Goal: Task Accomplishment & Management: Manage account settings

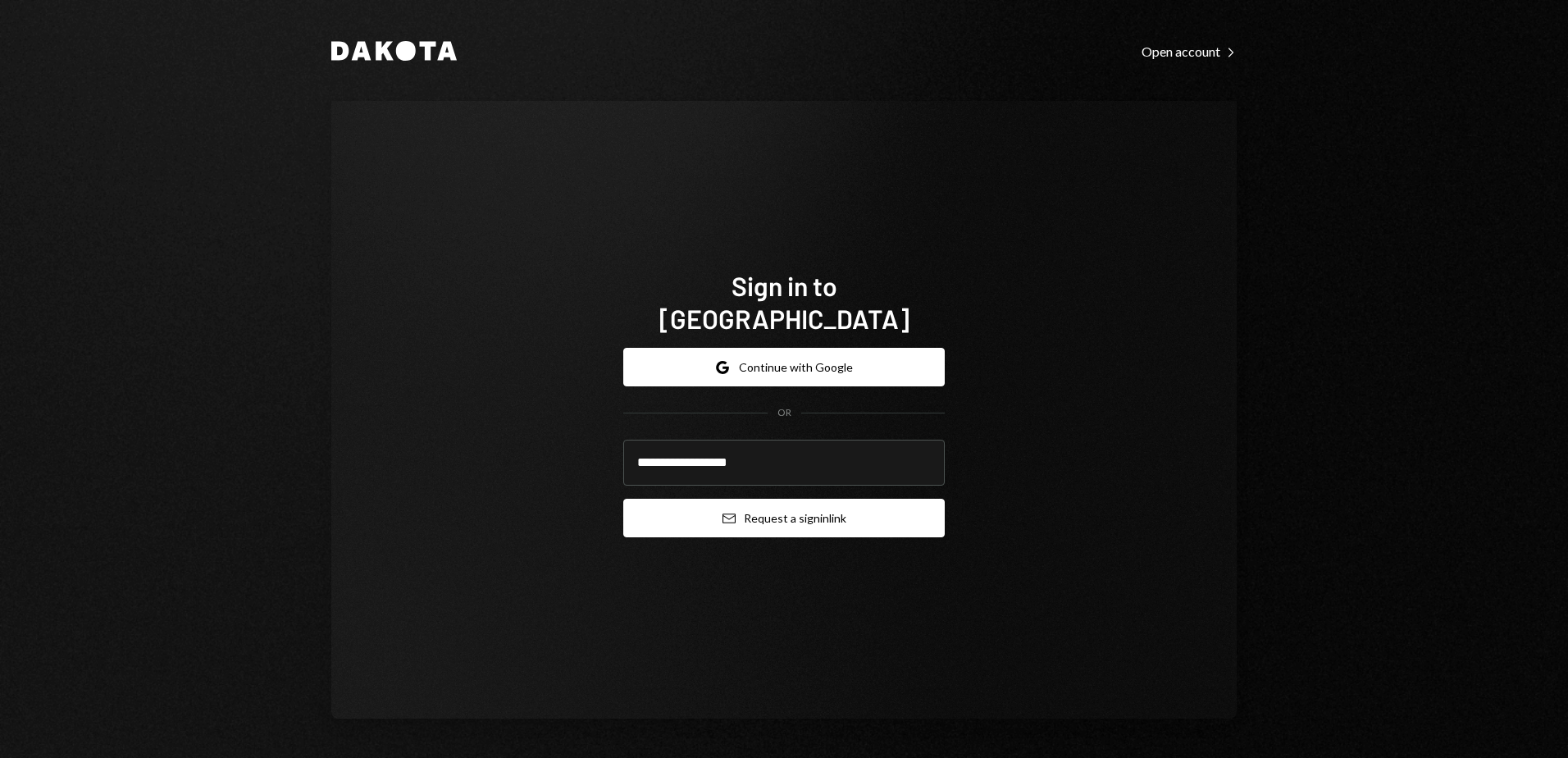
click at [804, 499] on button "Email Request a sign in link" at bounding box center [783, 518] width 321 height 39
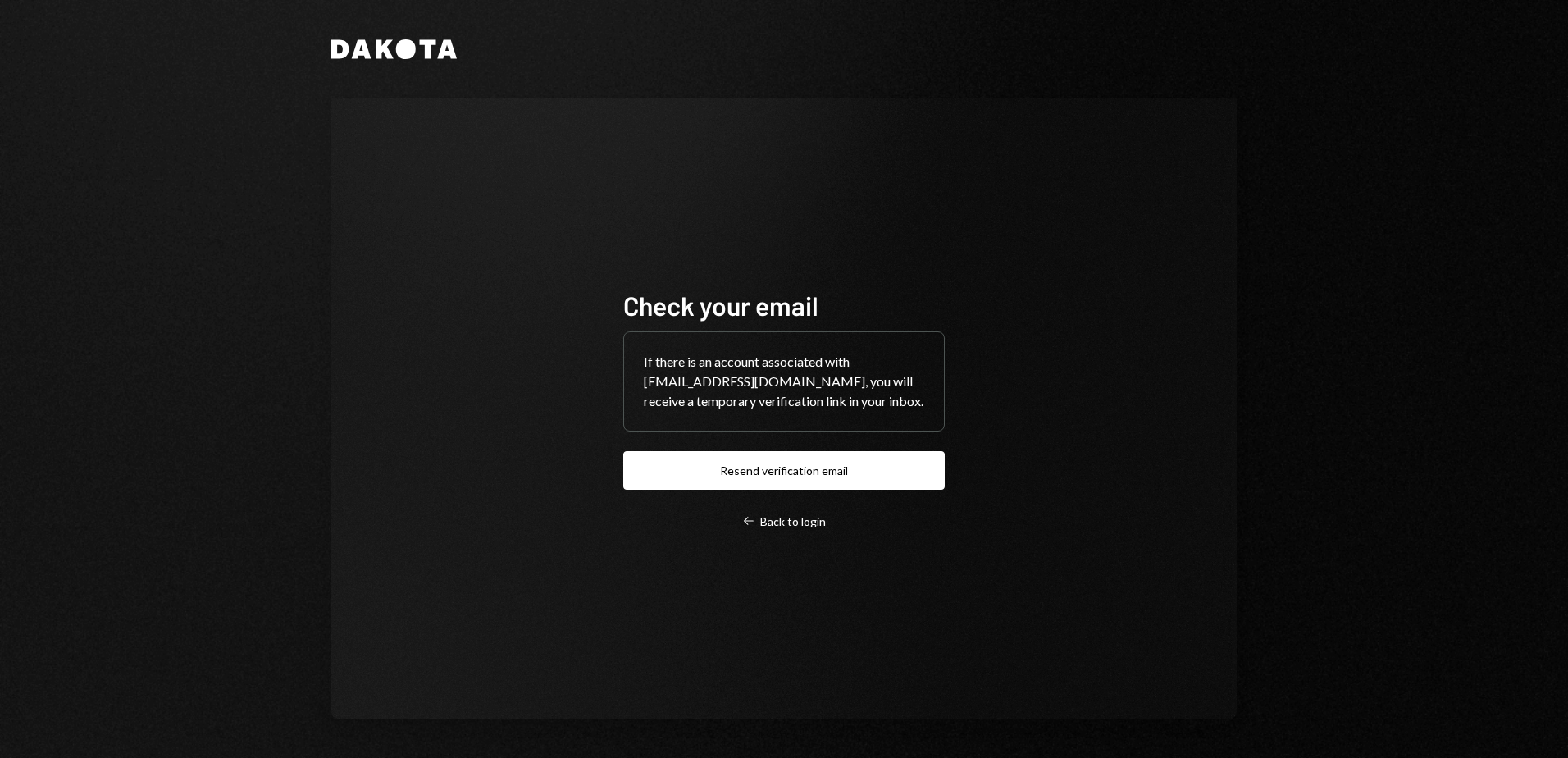
click at [606, 672] on div "Check your email If there is an account associated with ajacobs@leeward.ky, you…" at bounding box center [784, 408] width 905 height 620
click at [687, 685] on div "Check your email If there is an account associated with ajacobs@leeward.ky, you…" at bounding box center [784, 408] width 905 height 620
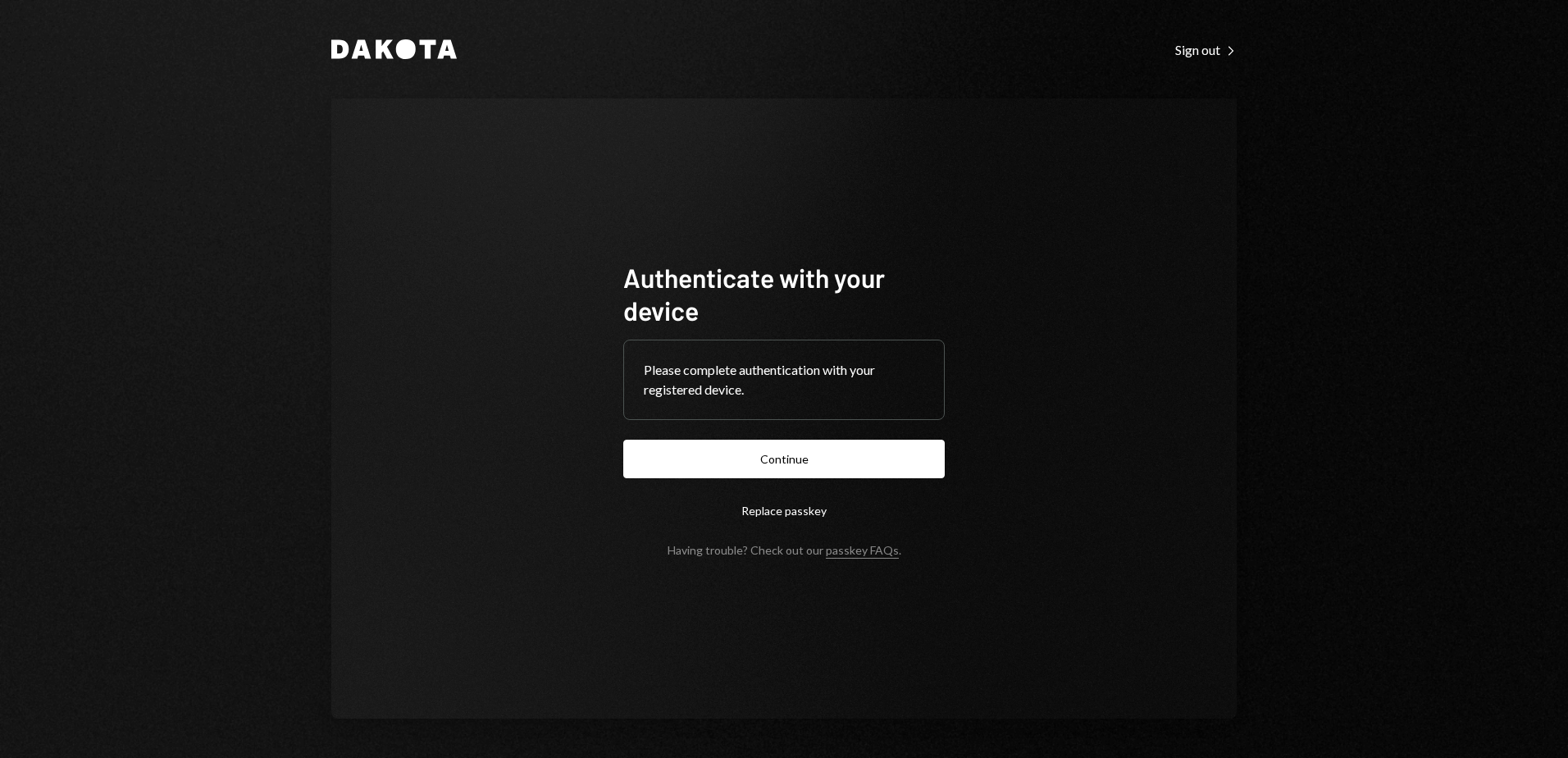
drag, startPoint x: 864, startPoint y: 460, endPoint x: 1235, endPoint y: 594, distance: 394.5
click at [864, 460] on button "Continue" at bounding box center [783, 459] width 321 height 39
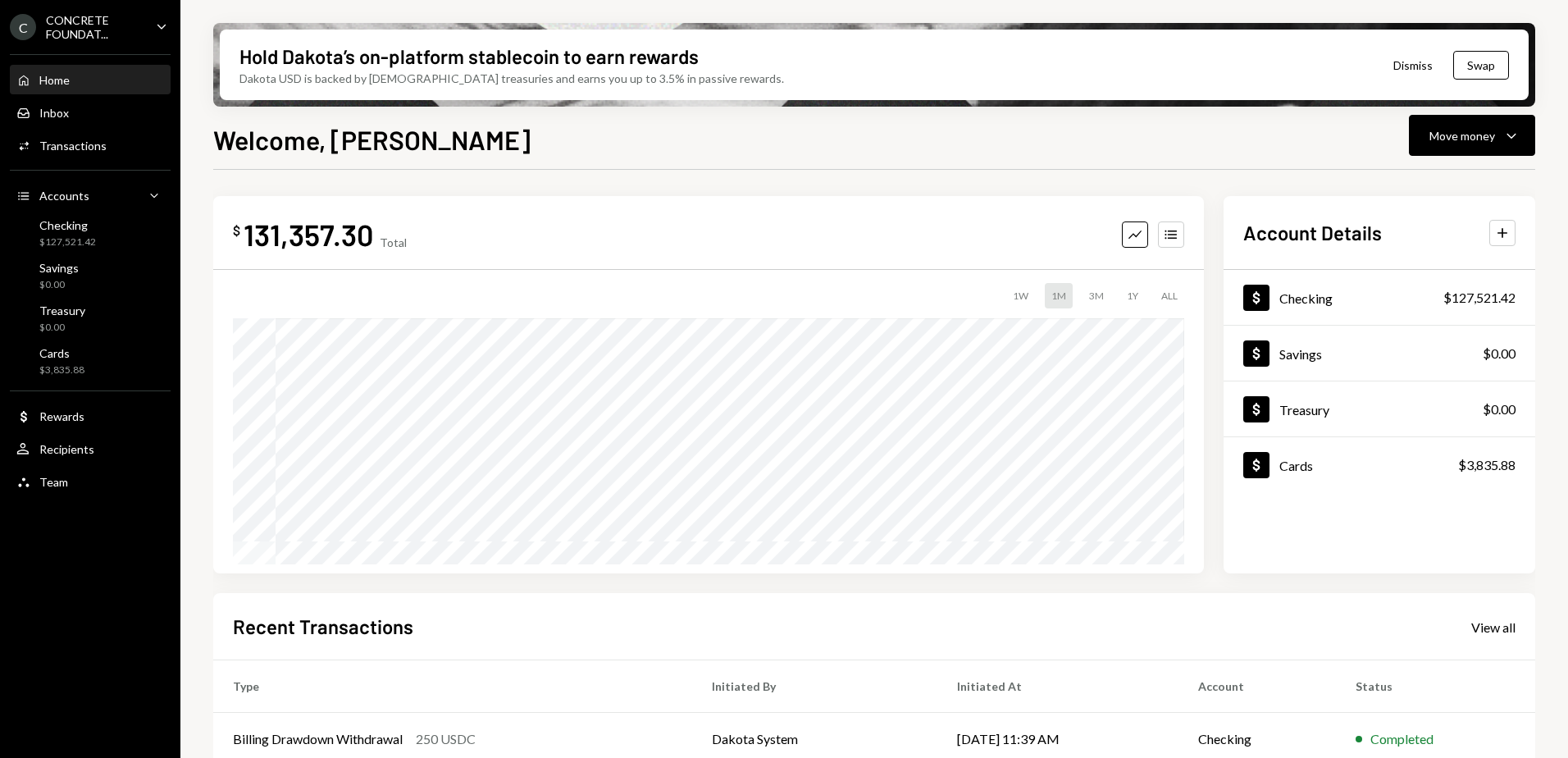
click at [155, 33] on icon "Caret Down" at bounding box center [162, 26] width 18 height 18
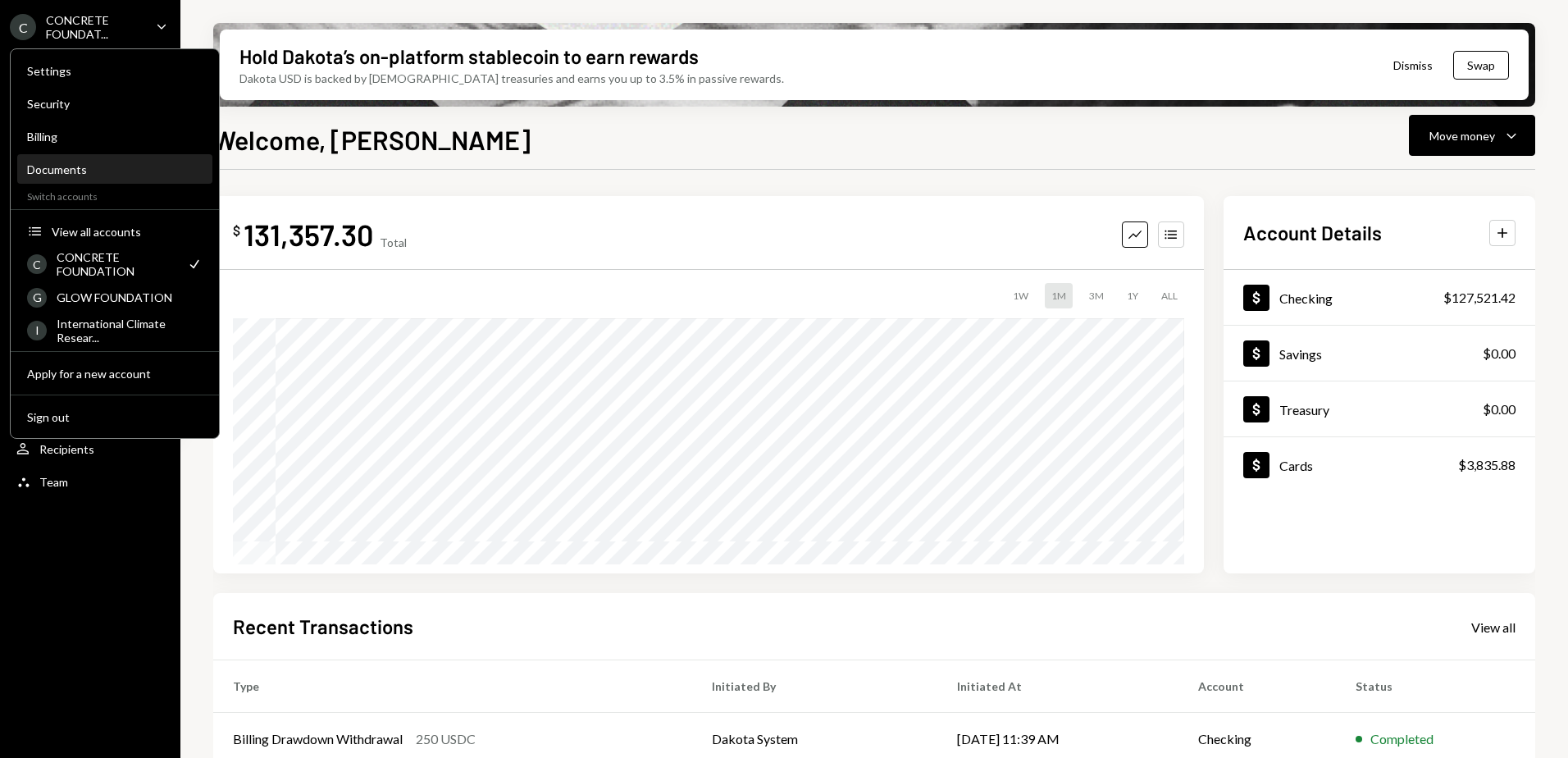
click at [102, 161] on div "Documents" at bounding box center [115, 170] width 175 height 28
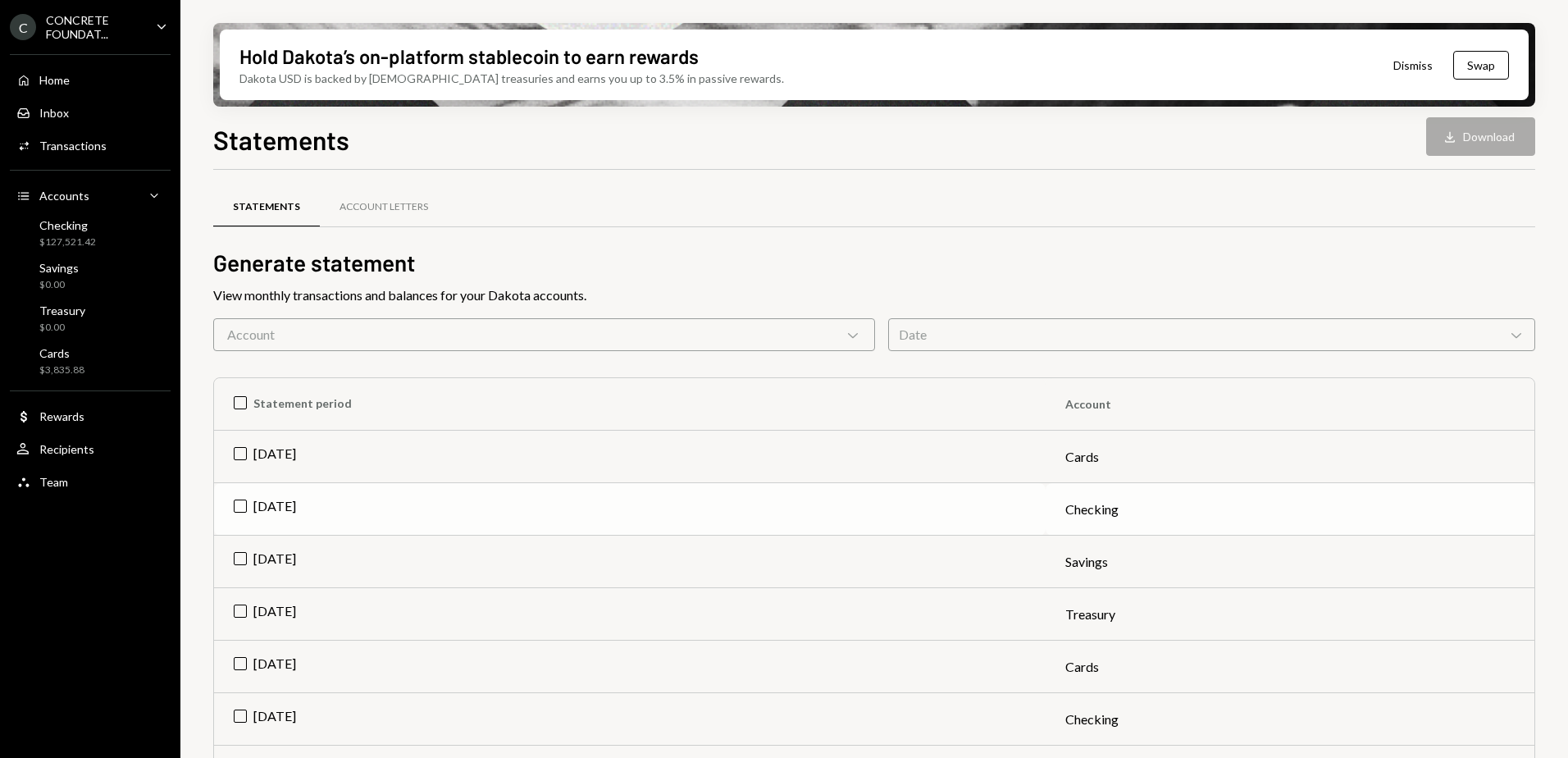
click at [239, 497] on td "Jul 2025" at bounding box center [630, 510] width 832 height 53
click at [1489, 136] on button "Download Download" at bounding box center [1480, 136] width 109 height 39
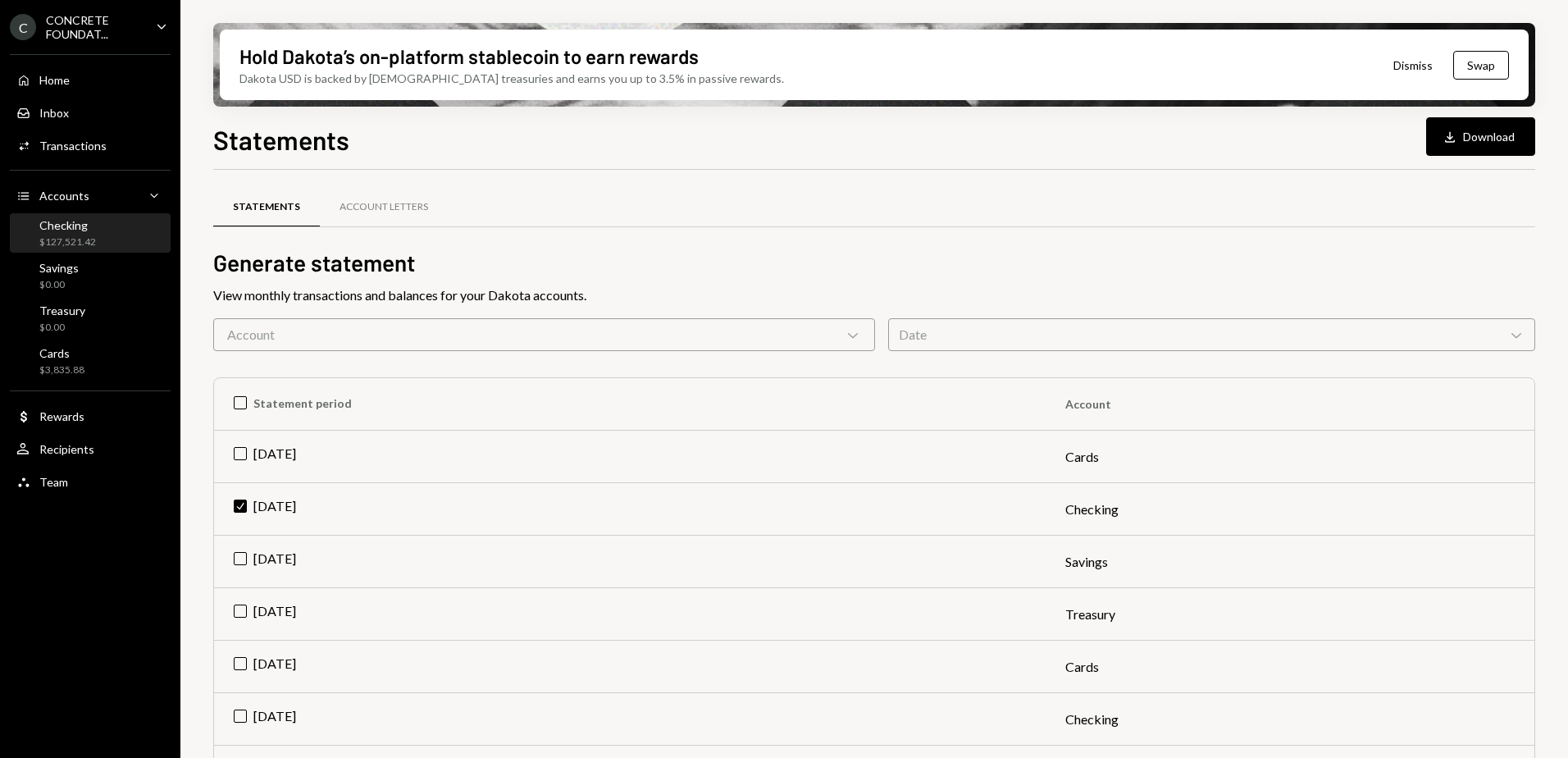
click at [69, 228] on div "Checking" at bounding box center [68, 225] width 56 height 14
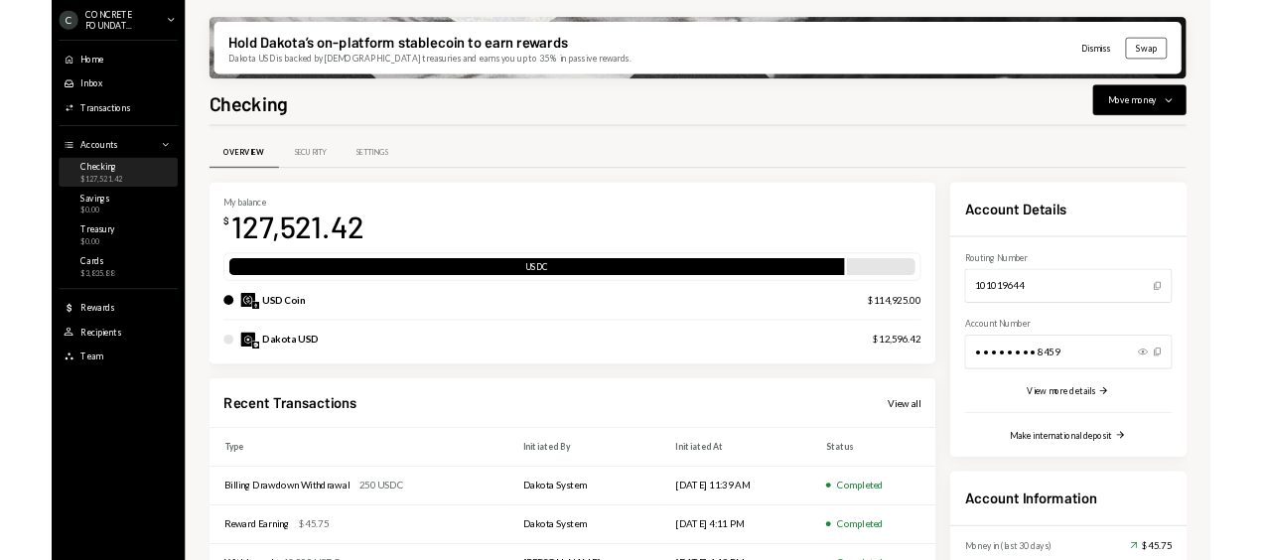
scroll to position [181, 0]
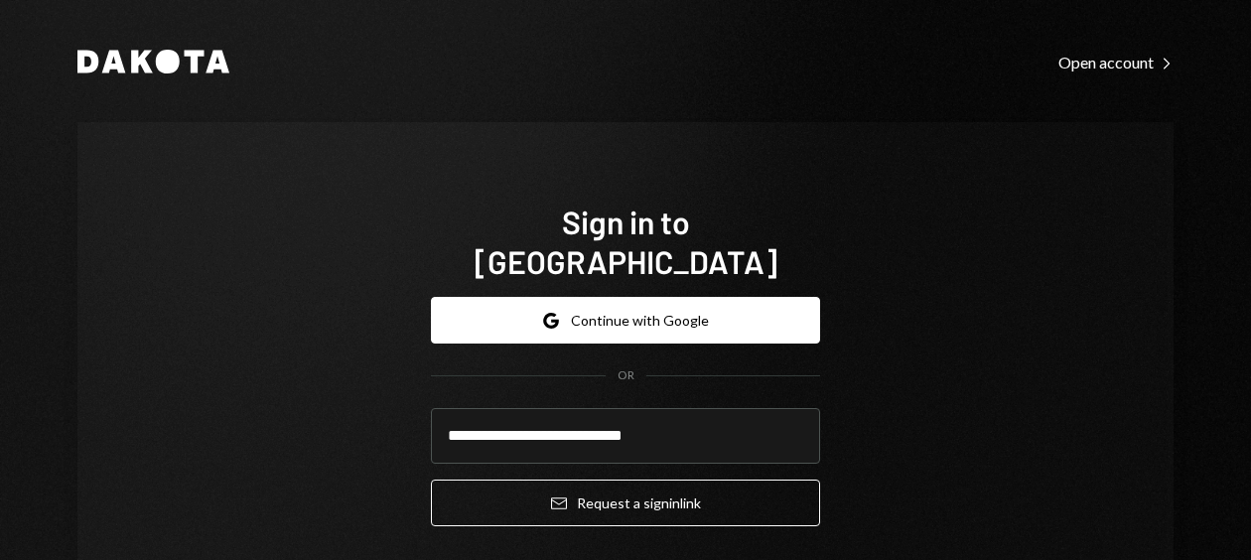
drag, startPoint x: 701, startPoint y: 396, endPoint x: 160, endPoint y: 336, distance: 544.4
click at [160, 336] on div "**********" at bounding box center [625, 371] width 1096 height 499
click at [841, 394] on div "**********" at bounding box center [625, 371] width 1096 height 499
drag, startPoint x: 675, startPoint y: 394, endPoint x: 280, endPoint y: 371, distance: 395.8
click at [280, 371] on div "**********" at bounding box center [625, 371] width 1096 height 499
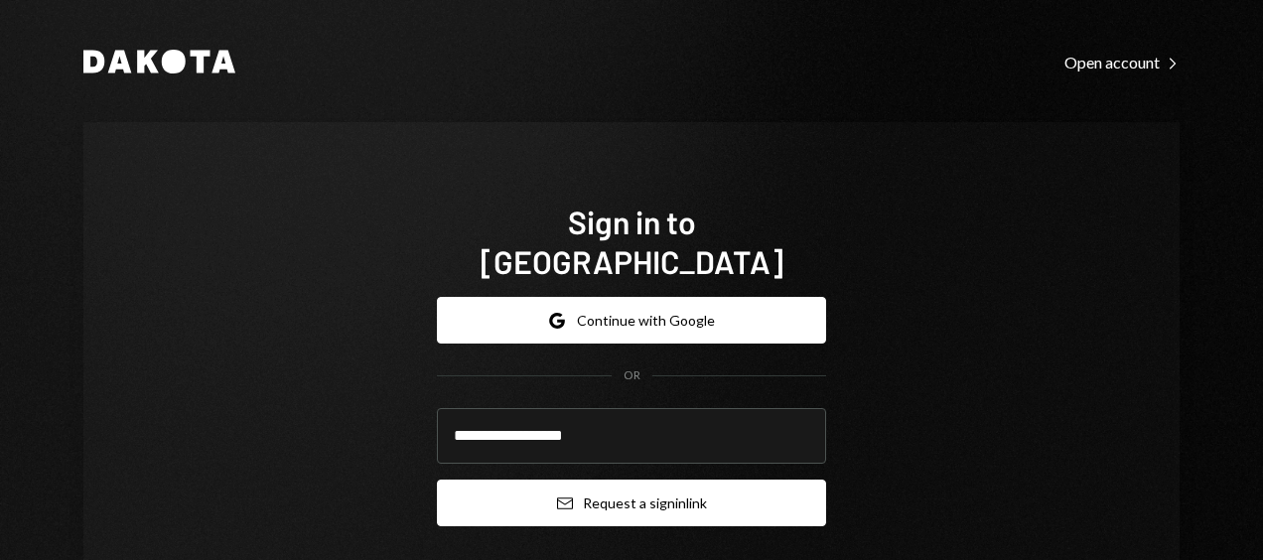
type input "**********"
click at [647, 479] on button "Email Request a sign in link" at bounding box center [631, 502] width 389 height 47
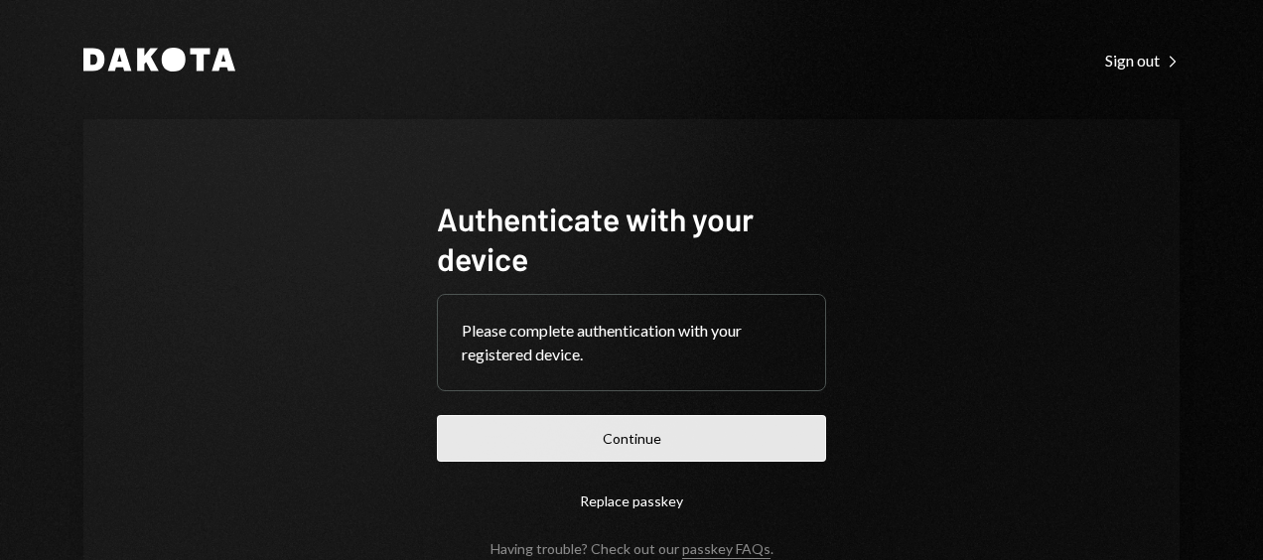
click at [663, 423] on button "Continue" at bounding box center [631, 438] width 389 height 47
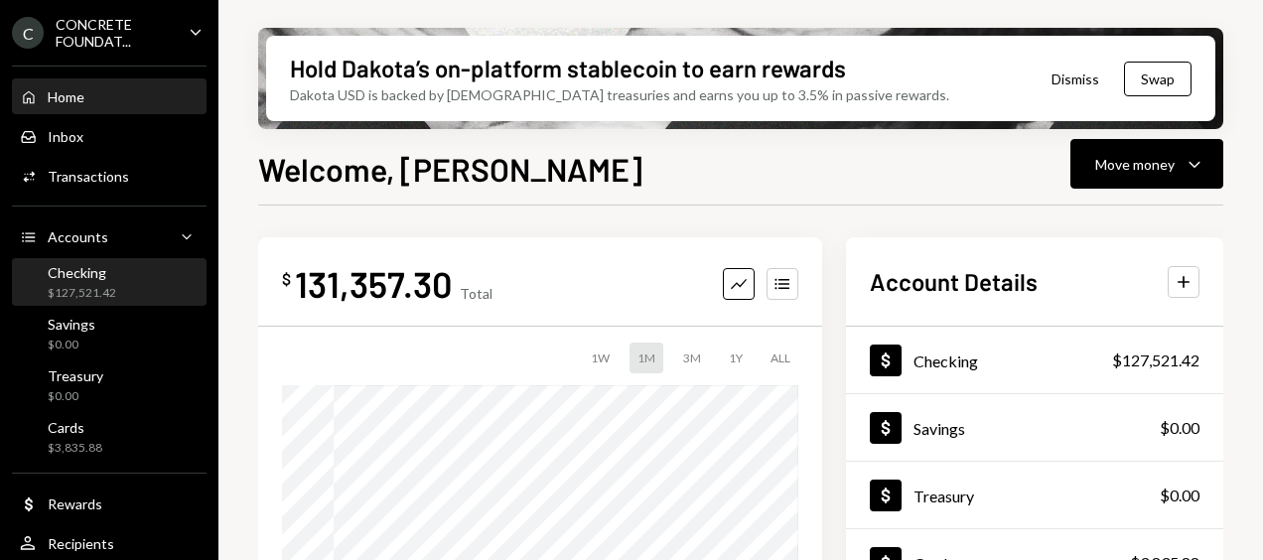
click at [124, 281] on div "Checking $127,521.42" at bounding box center [109, 283] width 179 height 38
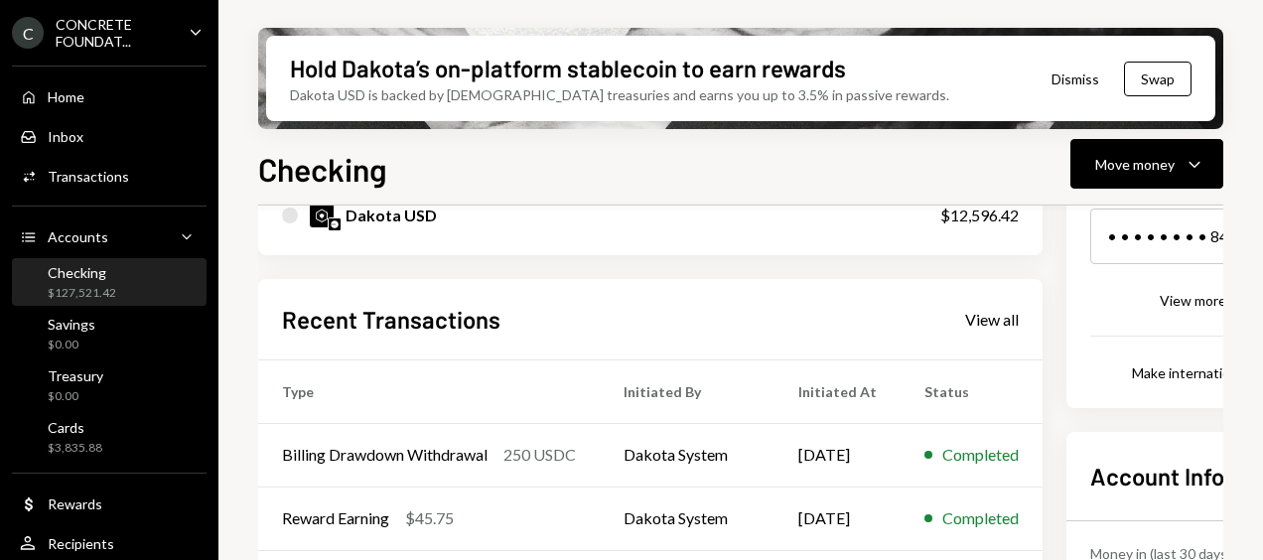
scroll to position [344, 0]
